Goal: Information Seeking & Learning: Learn about a topic

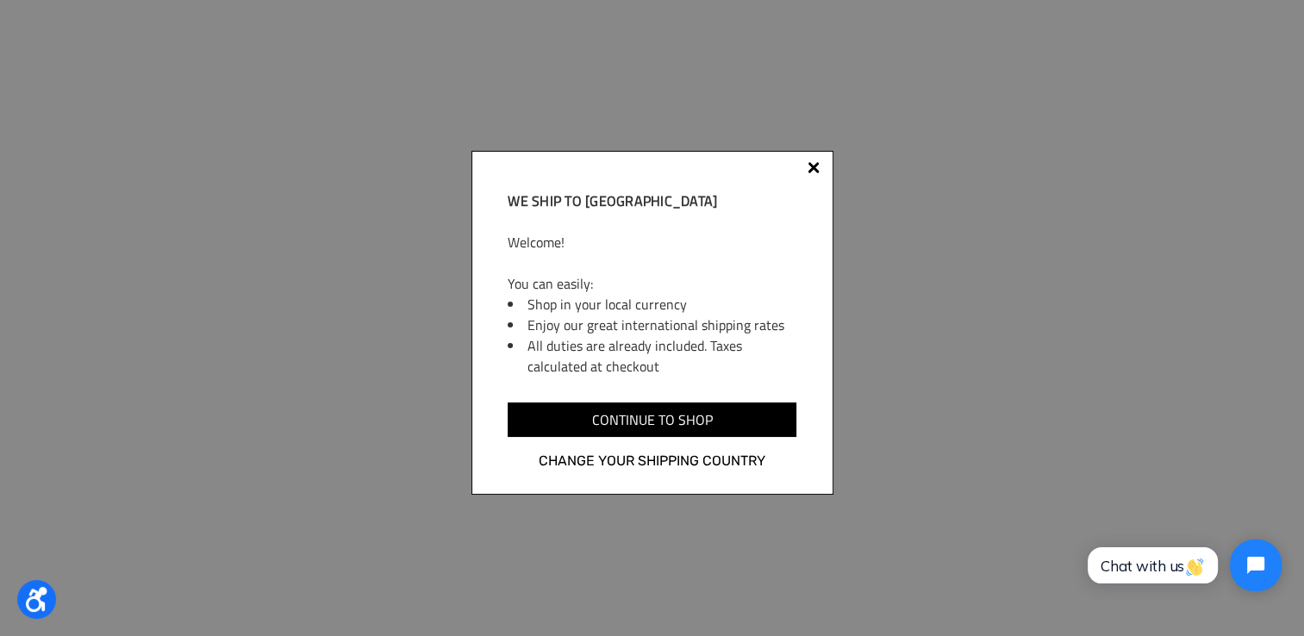
click at [817, 170] on div at bounding box center [814, 171] width 14 height 14
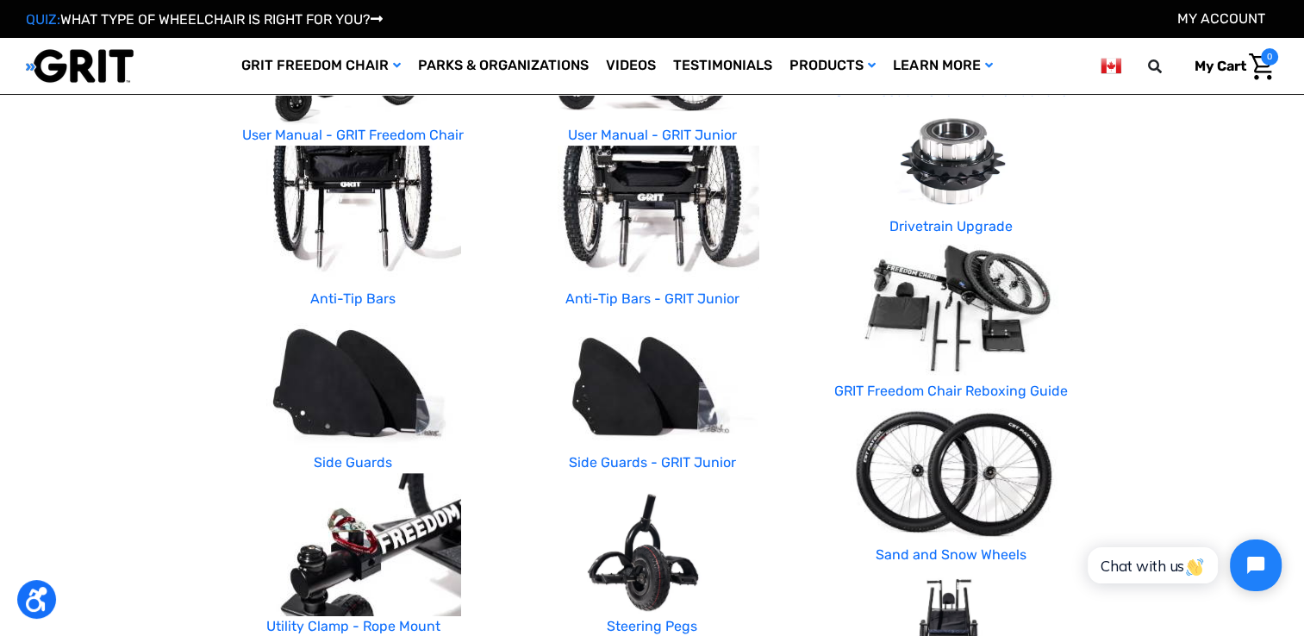
scroll to position [259, 0]
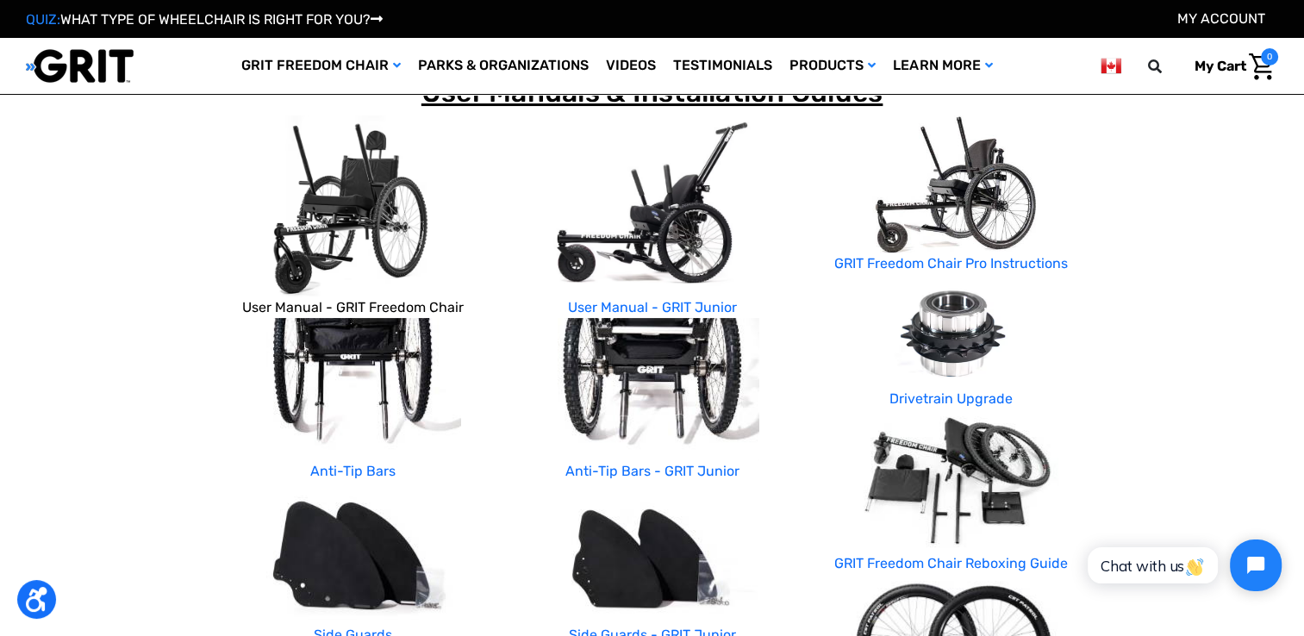
click at [393, 309] on link "User Manual - GRIT Freedom Chair" at bounding box center [353, 307] width 222 height 16
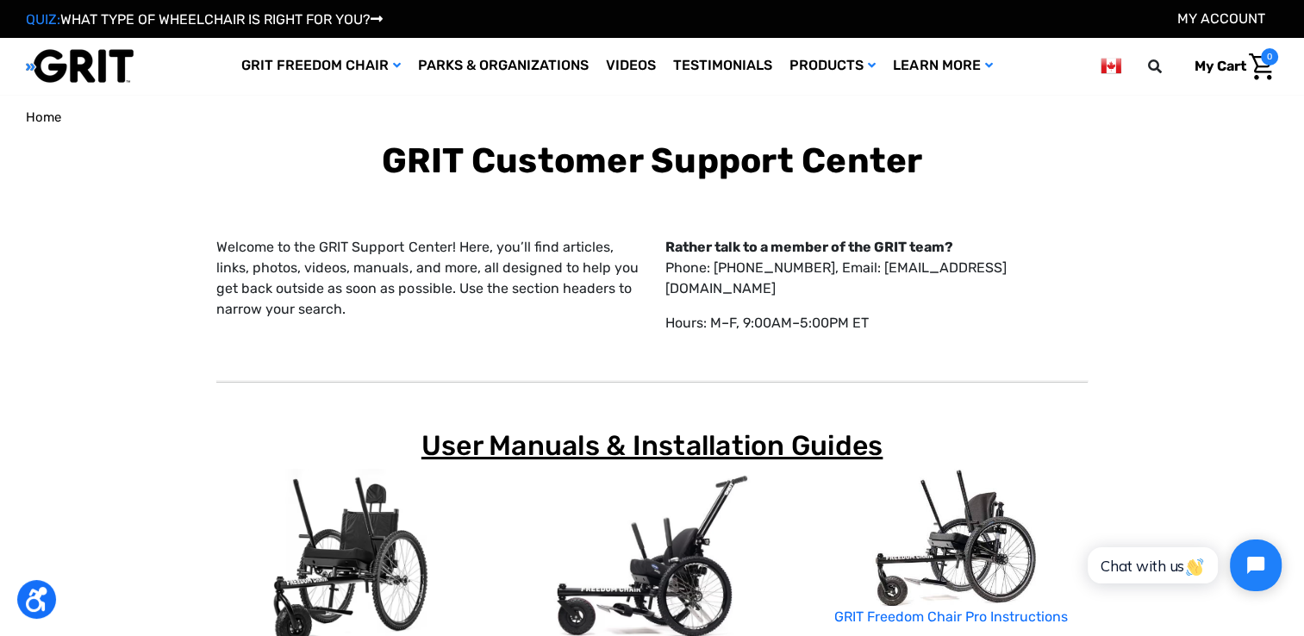
click at [28, 122] on span "Home" at bounding box center [43, 117] width 35 height 16
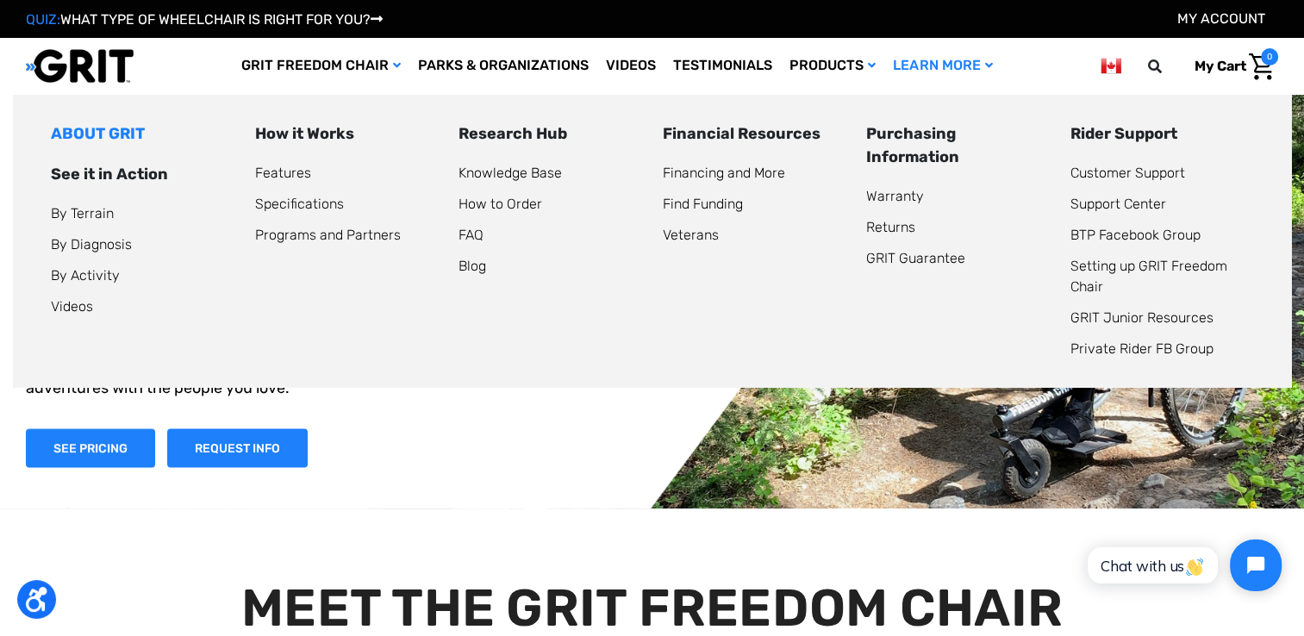
click at [113, 129] on link "ABOUT GRIT" at bounding box center [98, 133] width 94 height 19
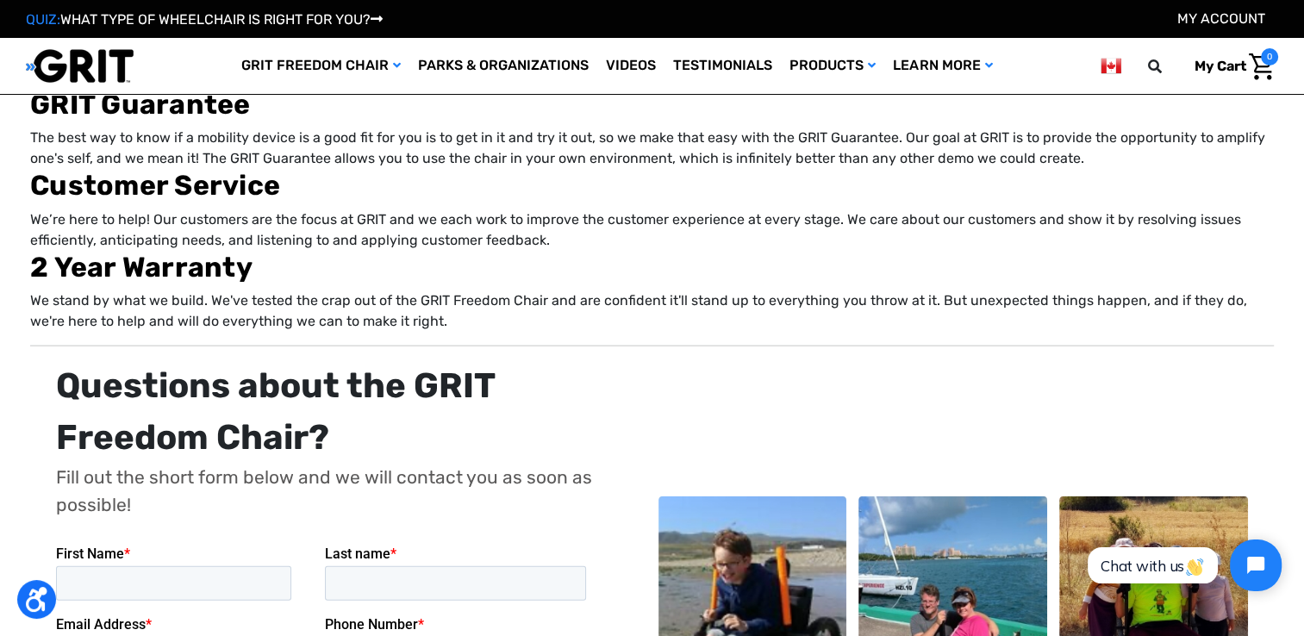
scroll to position [4051, 0]
